Goal: Task Accomplishment & Management: Complete application form

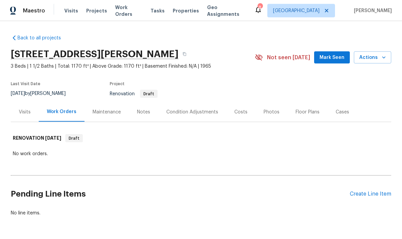
scroll to position [23, 0]
click at [364, 191] on div "Create Line Item" at bounding box center [370, 194] width 41 height 6
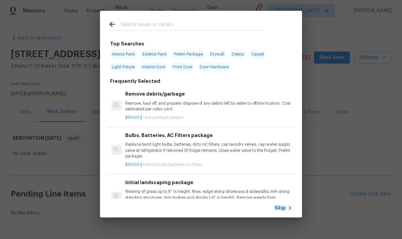
click at [284, 212] on div "Skip" at bounding box center [284, 208] width 20 height 8
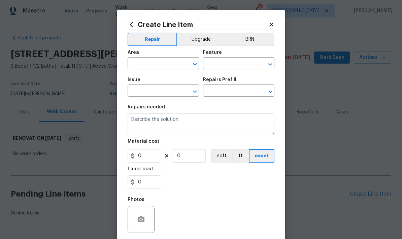
click at [173, 95] on input "text" at bounding box center [154, 91] width 53 height 10
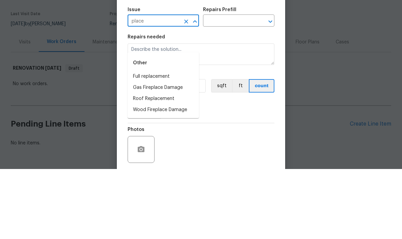
type input "place"
click at [226, 86] on input "text" at bounding box center [229, 91] width 53 height 10
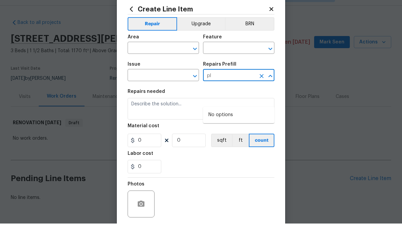
type input "p"
click at [151, 59] on input "text" at bounding box center [154, 64] width 53 height 10
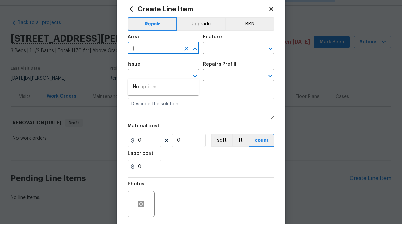
type input "i"
click at [152, 108] on li "Interior Overall" at bounding box center [163, 113] width 71 height 11
type input "Interior Overall"
click at [228, 59] on input "text" at bounding box center [229, 64] width 53 height 10
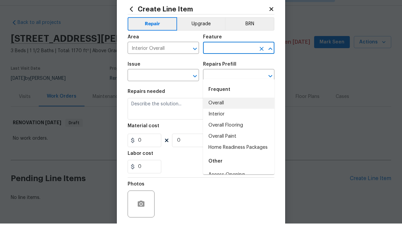
click at [218, 113] on li "Overall" at bounding box center [238, 118] width 71 height 11
type input "Overall"
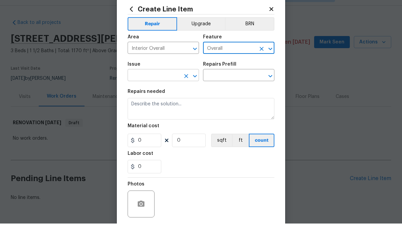
click at [156, 86] on input "text" at bounding box center [154, 91] width 53 height 10
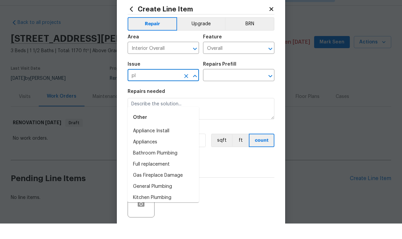
type input "p"
type input "i"
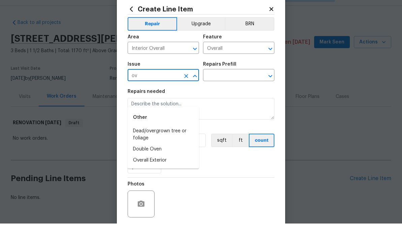
type input "o"
click at [146, 163] on li "Interior Paint" at bounding box center [163, 168] width 71 height 11
type input "Interior Paint"
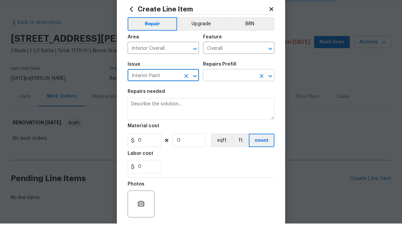
click at [235, 86] on input "text" at bounding box center [229, 91] width 53 height 10
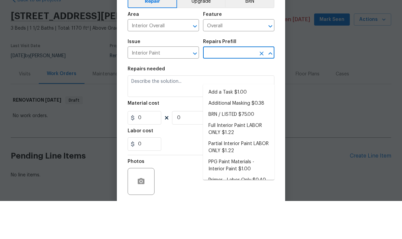
click at [228, 125] on li "Add a Task $1.00" at bounding box center [238, 130] width 71 height 11
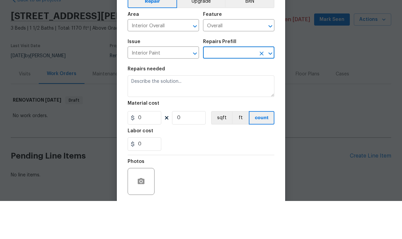
type input "Add a Task $1.00"
type input "Overall Paint"
type textarea "HPM to detail"
type input "1"
type input "Add a Task $1.00"
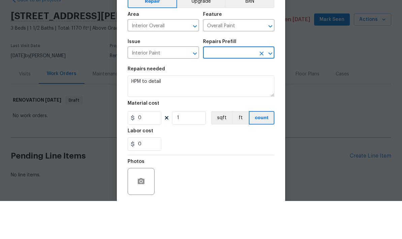
type input "1"
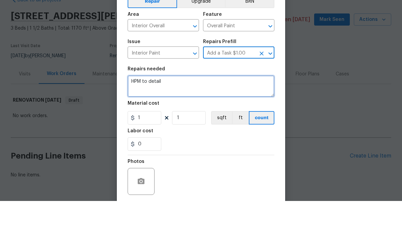
click at [161, 113] on textarea "HPM to detail" at bounding box center [201, 124] width 147 height 22
click at [159, 113] on textarea "HPM to detail" at bounding box center [201, 124] width 147 height 22
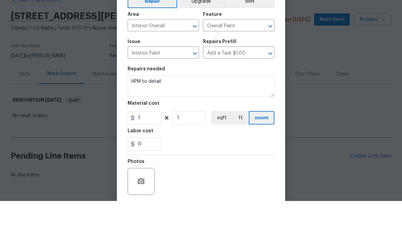
click at [214, 193] on div "Photos" at bounding box center [201, 215] width 147 height 44
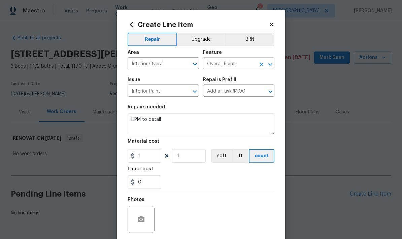
click at [261, 67] on icon "Clear" at bounding box center [261, 64] width 7 height 7
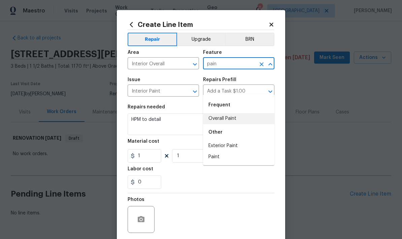
click at [229, 113] on li "Overall Paint" at bounding box center [238, 118] width 71 height 11
type input "Overall Paint"
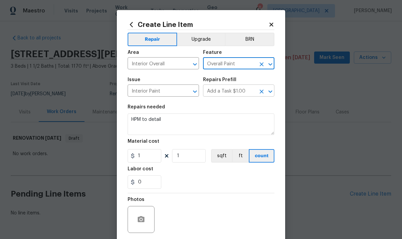
click at [235, 92] on input "Add a Task $1.00" at bounding box center [229, 91] width 53 height 10
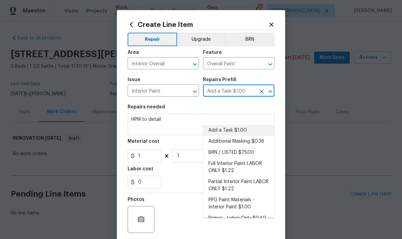
click at [226, 158] on li "Full Interior Paint LABOR ONLY $1.22" at bounding box center [238, 167] width 71 height 18
type input "Add a Task $1.00"
type textarea "Full Interior paint - (walls, ceilings, trim, and doors) - PAINT PROVIDED BY OP…"
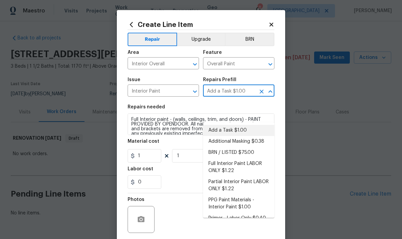
type input "Full Interior Paint LABOR ONLY $1.22"
type input "1.22"
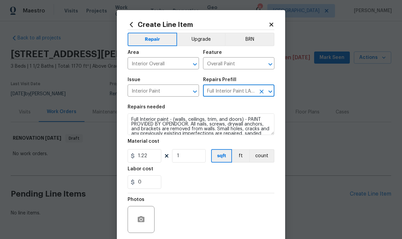
scroll to position [0, 0]
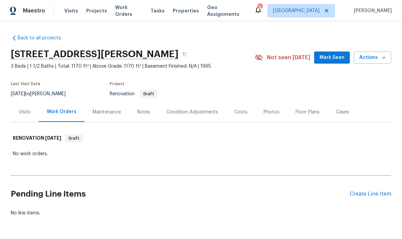
click at [359, 194] on div "Create Line Item" at bounding box center [370, 194] width 41 height 6
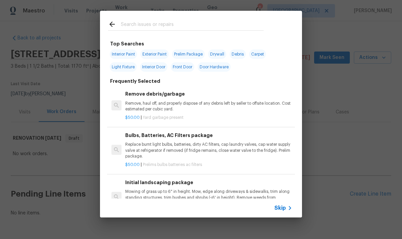
click at [283, 206] on span "Skip" at bounding box center [279, 208] width 11 height 7
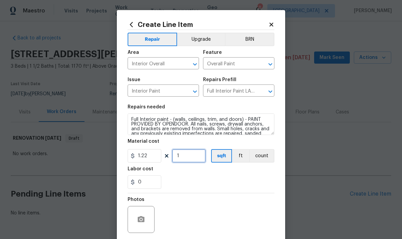
click at [182, 157] on input "1" at bounding box center [189, 155] width 34 height 13
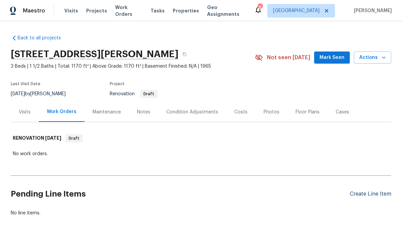
click at [367, 196] on div "Create Line Item" at bounding box center [370, 194] width 41 height 6
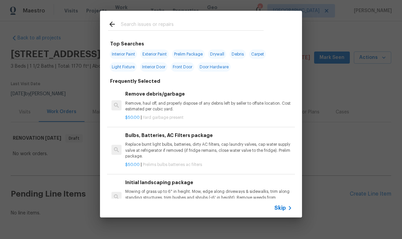
click at [284, 205] on span "Skip" at bounding box center [279, 208] width 11 height 7
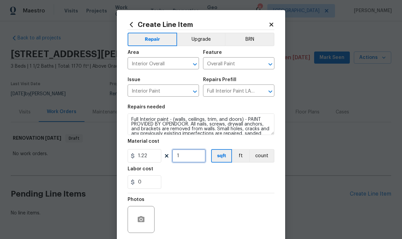
click at [183, 159] on input "1" at bounding box center [189, 155] width 34 height 13
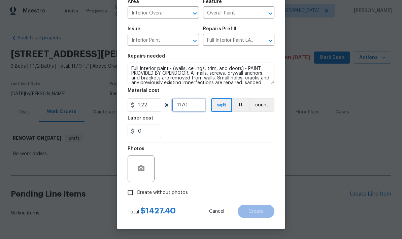
scroll to position [52, 0]
type input "1170"
click at [259, 156] on div "Photos" at bounding box center [201, 164] width 147 height 44
click at [130, 193] on input "Create without photos" at bounding box center [130, 192] width 13 height 13
checkbox input "true"
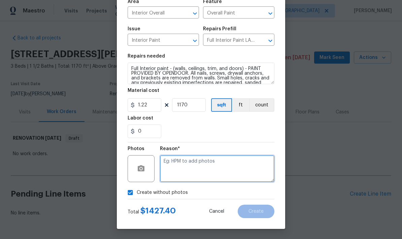
click at [201, 163] on textarea at bounding box center [217, 168] width 114 height 27
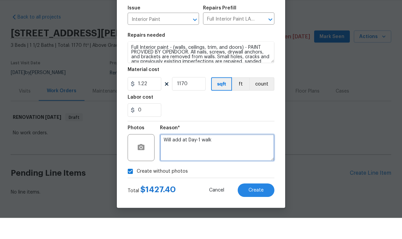
scroll to position [23, 0]
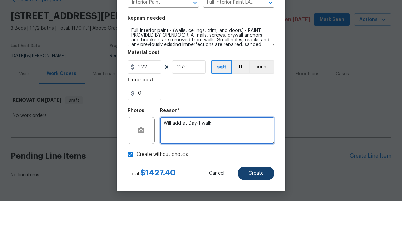
type textarea "Will add at Day-1 walk"
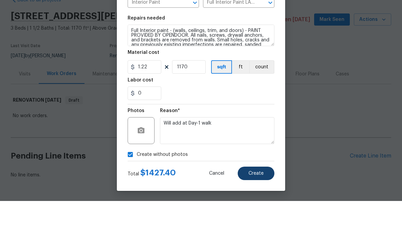
click at [256, 209] on span "Create" at bounding box center [255, 211] width 15 height 5
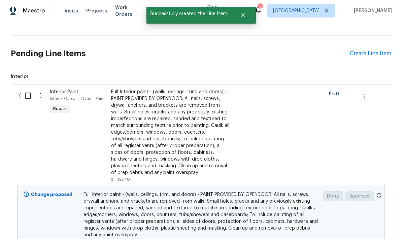
scroll to position [141, 0]
click at [27, 88] on input "checkbox" at bounding box center [30, 95] width 19 height 14
checkbox input "true"
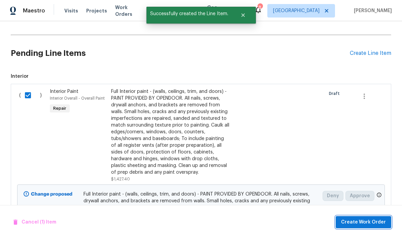
click at [373, 221] on span "Create Work Order" at bounding box center [363, 222] width 45 height 8
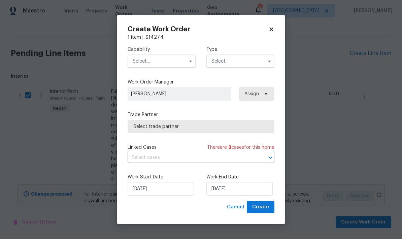
click at [165, 63] on input "text" at bounding box center [162, 61] width 68 height 13
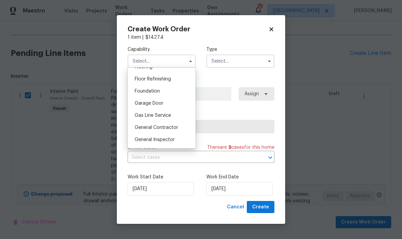
scroll to position [279, 0]
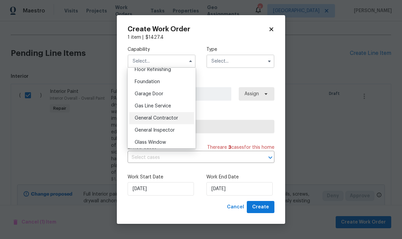
click at [162, 117] on span "General Contractor" at bounding box center [156, 118] width 43 height 5
type input "General Contractor"
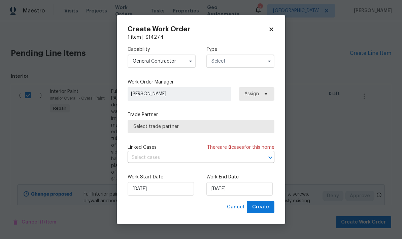
click at [247, 65] on input "text" at bounding box center [240, 61] width 68 height 13
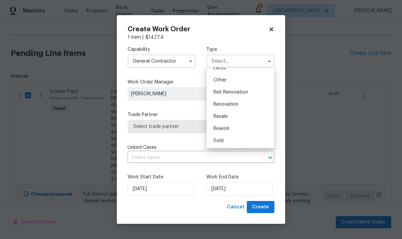
scroll to position [80, 0]
click at [230, 104] on span "Renovation" at bounding box center [225, 104] width 25 height 5
type input "Renovation"
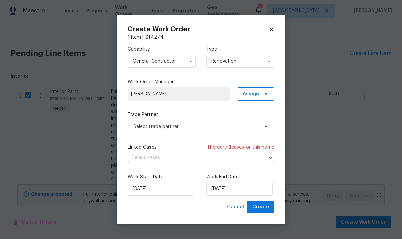
scroll to position [0, 0]
click at [233, 189] on input "10/20/2025" at bounding box center [239, 188] width 66 height 13
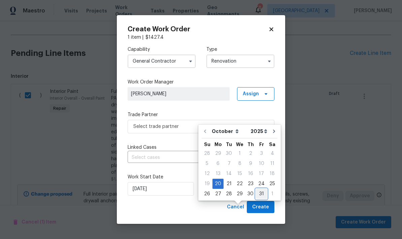
click at [259, 189] on div "31" at bounding box center [261, 193] width 11 height 9
type input "10/31/2025"
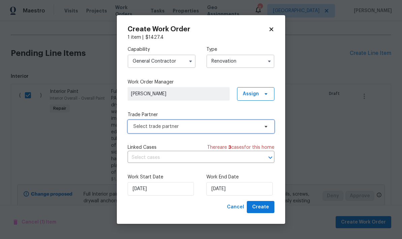
click at [190, 129] on span "Select trade partner" at bounding box center [196, 126] width 126 height 7
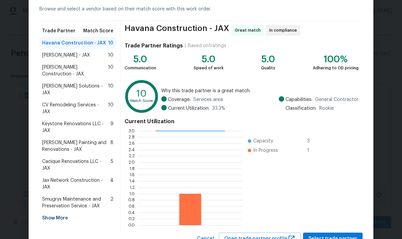
scroll to position [32, 0]
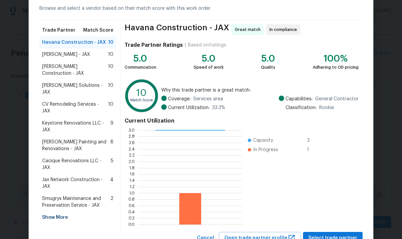
click at [86, 120] on span "Keystone Renovations LLC - JAX" at bounding box center [76, 126] width 68 height 13
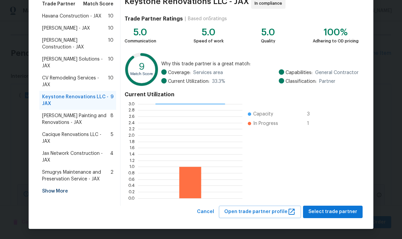
scroll to position [58, 0]
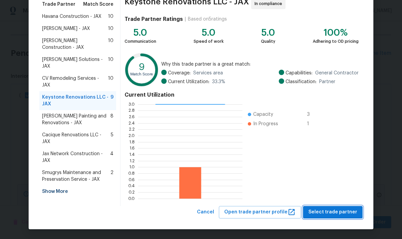
click at [331, 213] on span "Select trade partner" at bounding box center [332, 212] width 49 height 8
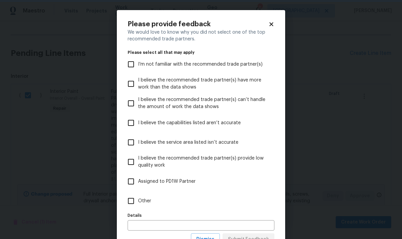
scroll to position [0, 0]
click at [132, 205] on input "Other" at bounding box center [131, 201] width 14 height 14
checkbox input "true"
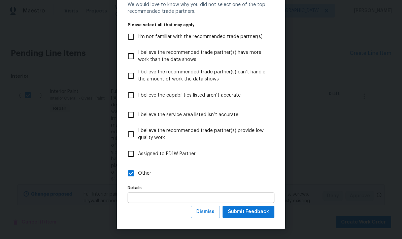
scroll to position [28, 0]
click at [263, 215] on span "Submit Feedback" at bounding box center [248, 212] width 41 height 8
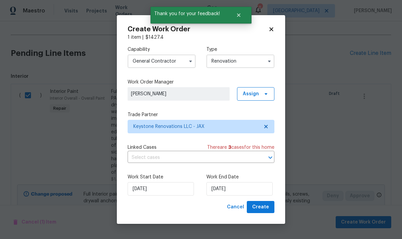
scroll to position [0, 0]
click at [263, 209] on span "Create" at bounding box center [260, 207] width 17 height 8
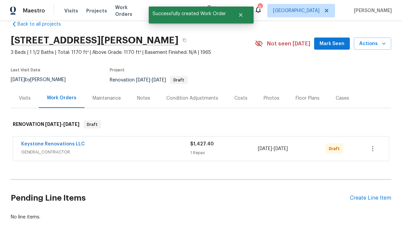
scroll to position [27, 0]
click at [373, 141] on button "button" at bounding box center [373, 149] width 16 height 16
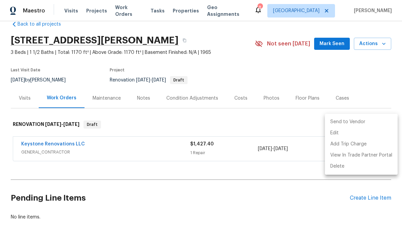
click at [349, 123] on li "Send to Vendor" at bounding box center [361, 121] width 73 height 11
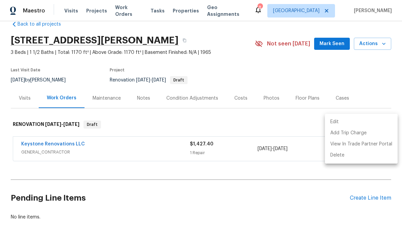
click at [250, 184] on div at bounding box center [201, 119] width 402 height 239
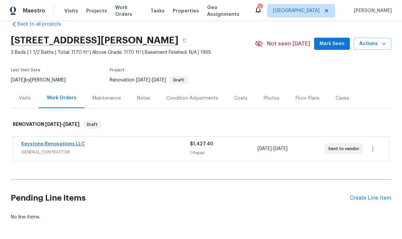
click at [64, 142] on link "Keystone Renovations LLC" at bounding box center [53, 144] width 64 height 5
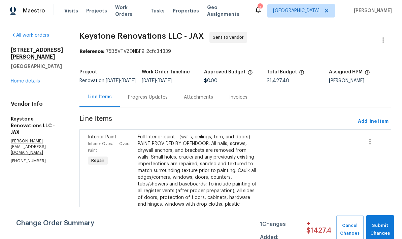
click at [165, 101] on div "Progress Updates" at bounding box center [148, 97] width 40 height 7
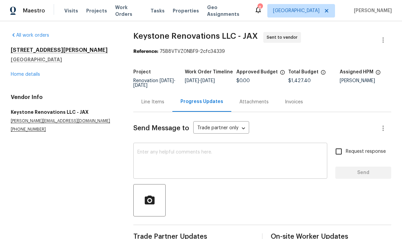
click at [194, 155] on textarea at bounding box center [230, 162] width 186 height 24
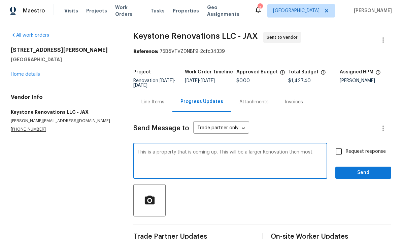
type textarea "This is a property that is coming up. This will be a larger Renovation then mos…"
click at [337, 151] on input "Request response" at bounding box center [339, 151] width 14 height 14
checkbox input "true"
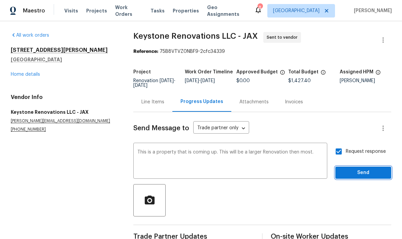
click at [364, 174] on span "Send" at bounding box center [363, 173] width 45 height 8
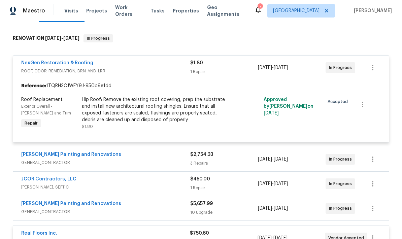
scroll to position [100, 0]
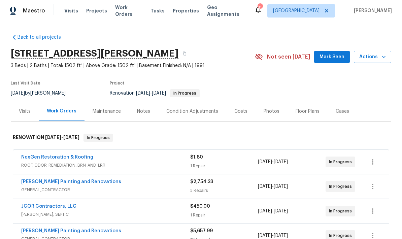
scroll to position [1, 0]
click at [241, 112] on div "Costs" at bounding box center [240, 111] width 13 height 7
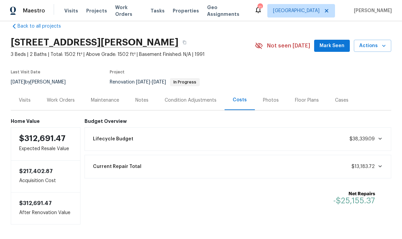
scroll to position [11, 0]
click at [72, 103] on div "Work Orders" at bounding box center [61, 100] width 28 height 7
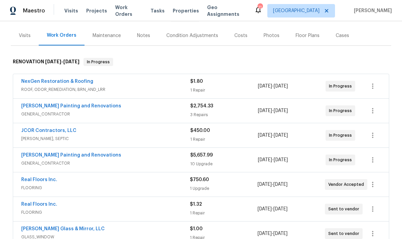
scroll to position [77, 0]
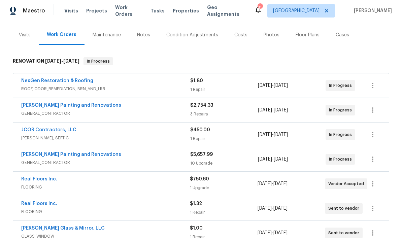
click at [221, 88] on div "1 Repair" at bounding box center [224, 89] width 68 height 7
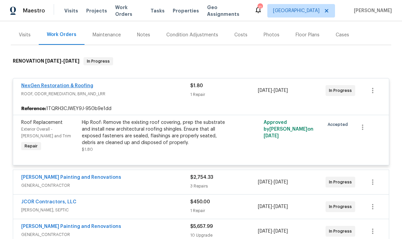
click at [85, 87] on link "NexGen Restoration & Roofing" at bounding box center [57, 85] width 72 height 5
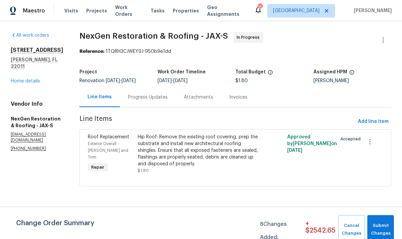
click at [149, 100] on div "Progress Updates" at bounding box center [148, 97] width 40 height 7
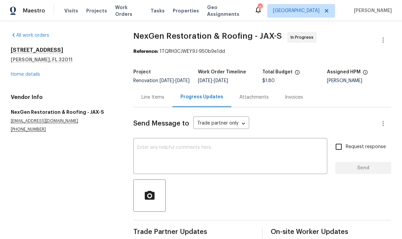
scroll to position [4, 0]
click at [154, 97] on div "Line Items" at bounding box center [152, 97] width 23 height 7
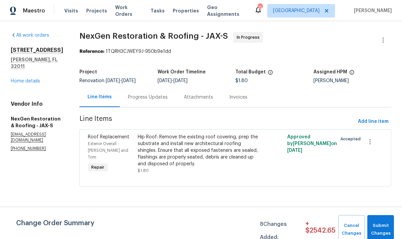
click at [190, 158] on div "Hip Roof: Remove the existing roof covering, prep the substrate and install new…" at bounding box center [198, 151] width 121 height 34
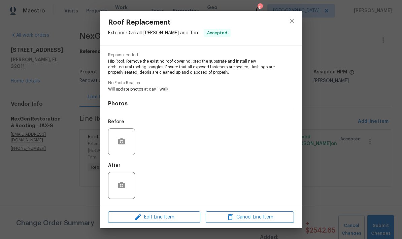
scroll to position [67, 0]
click at [159, 218] on span "Edit Line Item" at bounding box center [154, 217] width 88 height 8
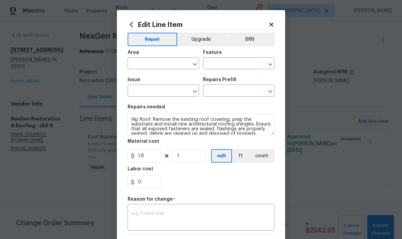
type input "Exterior Overall"
type input "[PERSON_NAME] and Trim"
type input "Roof Replacement"
type input "Replace Roofing (Hip) $1.80"
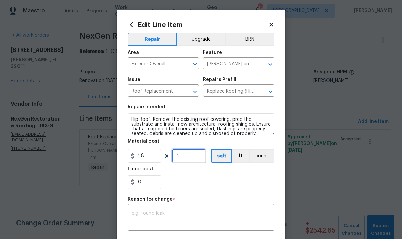
click at [182, 159] on input "1" at bounding box center [189, 155] width 34 height 13
click at [145, 161] on input "1.8" at bounding box center [145, 155] width 34 height 13
type input "10289"
click at [209, 178] on div "0" at bounding box center [201, 181] width 147 height 13
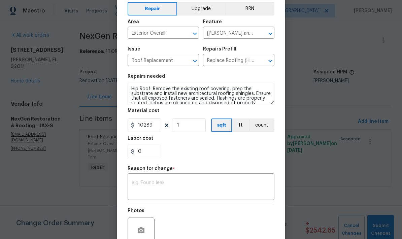
scroll to position [32, 0]
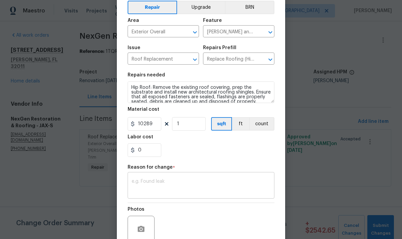
click at [178, 184] on textarea at bounding box center [201, 186] width 139 height 14
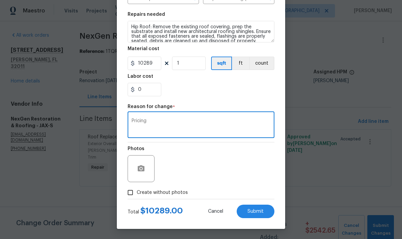
scroll to position [94, 0]
type textarea "Pricing"
click at [245, 162] on div "Photos" at bounding box center [201, 164] width 147 height 44
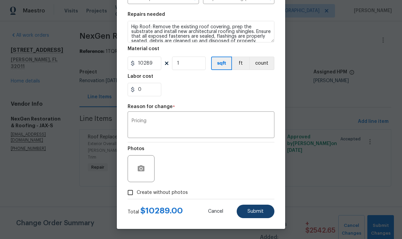
click at [254, 214] on span "Submit" at bounding box center [255, 211] width 16 height 5
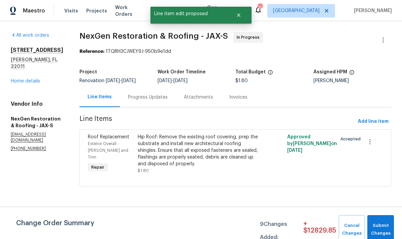
scroll to position [0, 0]
